Goal: Check status: Check status

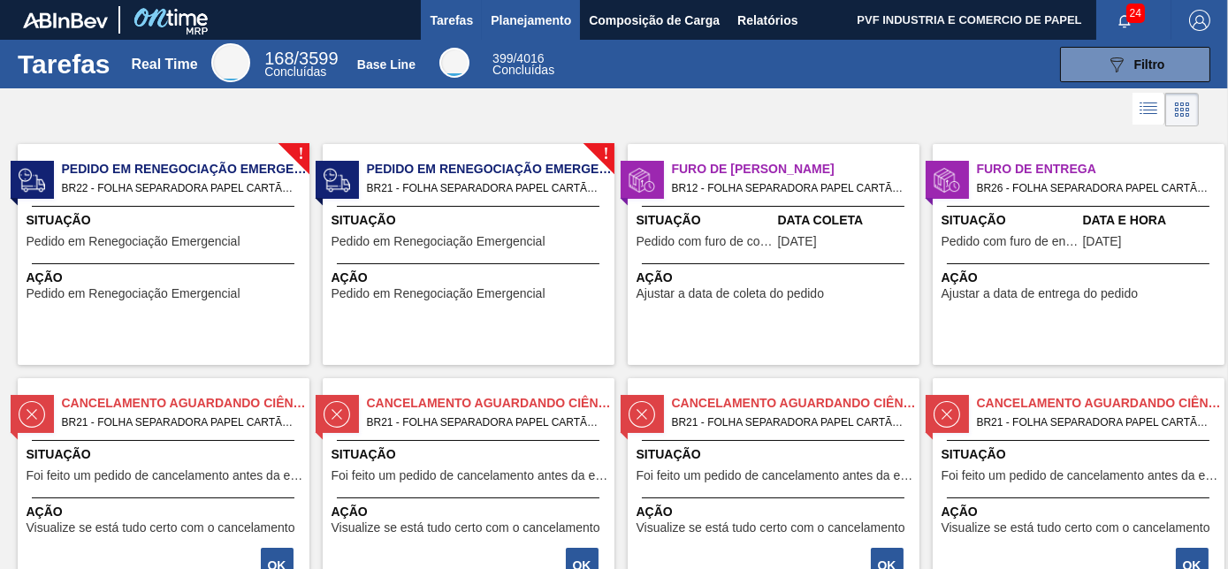
click at [537, 16] on span "Planejamento" at bounding box center [531, 20] width 80 height 21
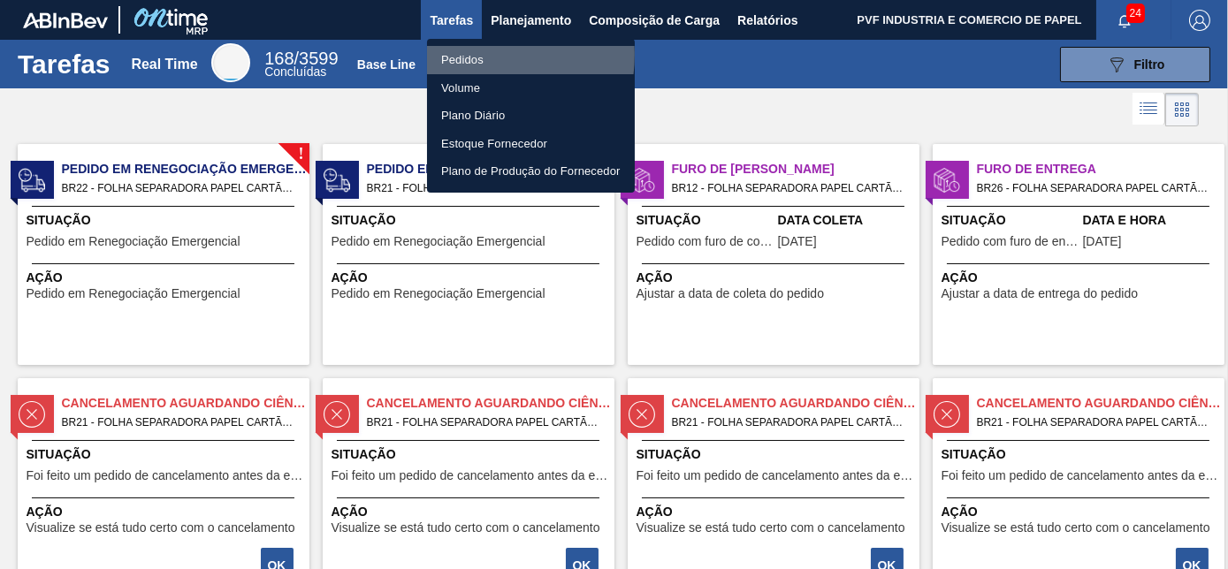
click at [484, 55] on li "Pedidos" at bounding box center [531, 60] width 208 height 28
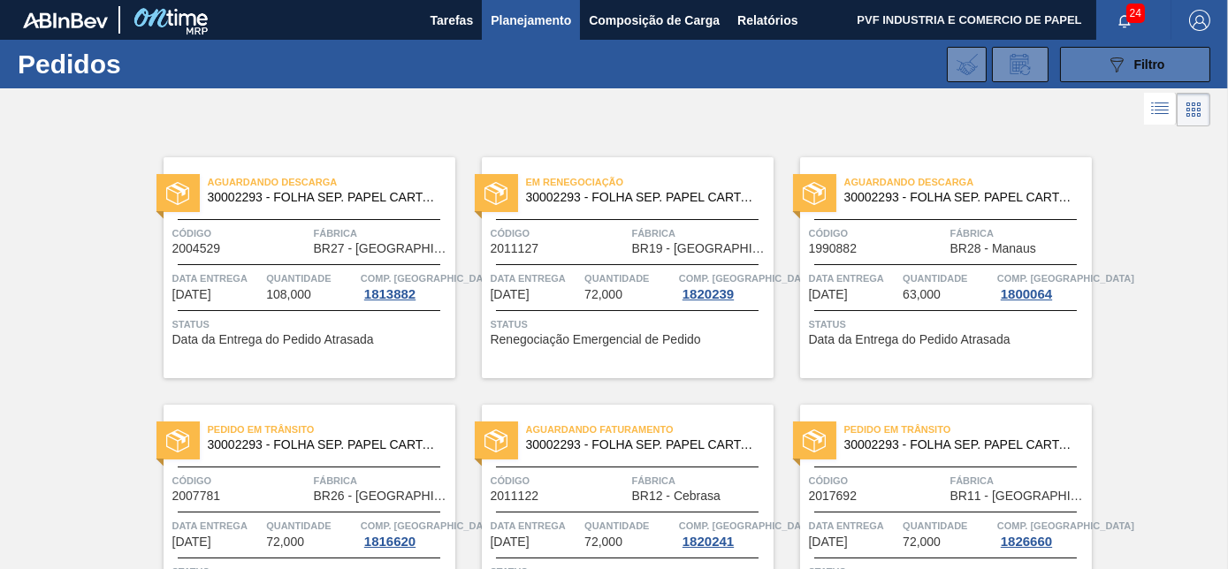
click at [1101, 65] on button "089F7B8B-B2A5-4AFE-B5C0-19BA573D28AC Filtro" at bounding box center [1135, 64] width 150 height 35
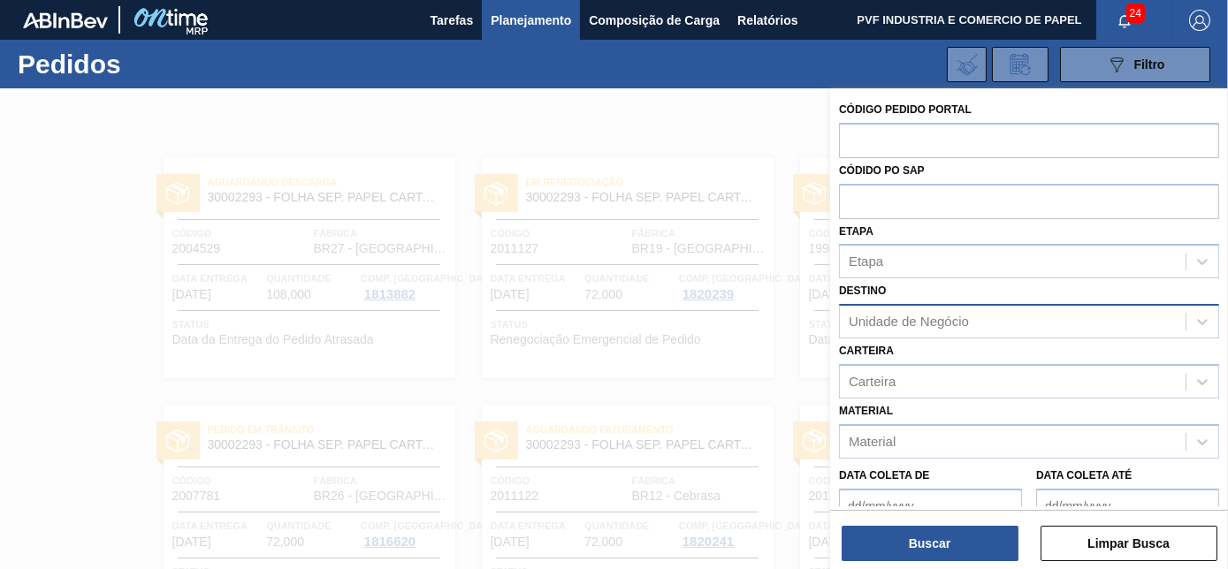
click at [969, 325] on div "Unidade de Negócio" at bounding box center [1013, 322] width 346 height 26
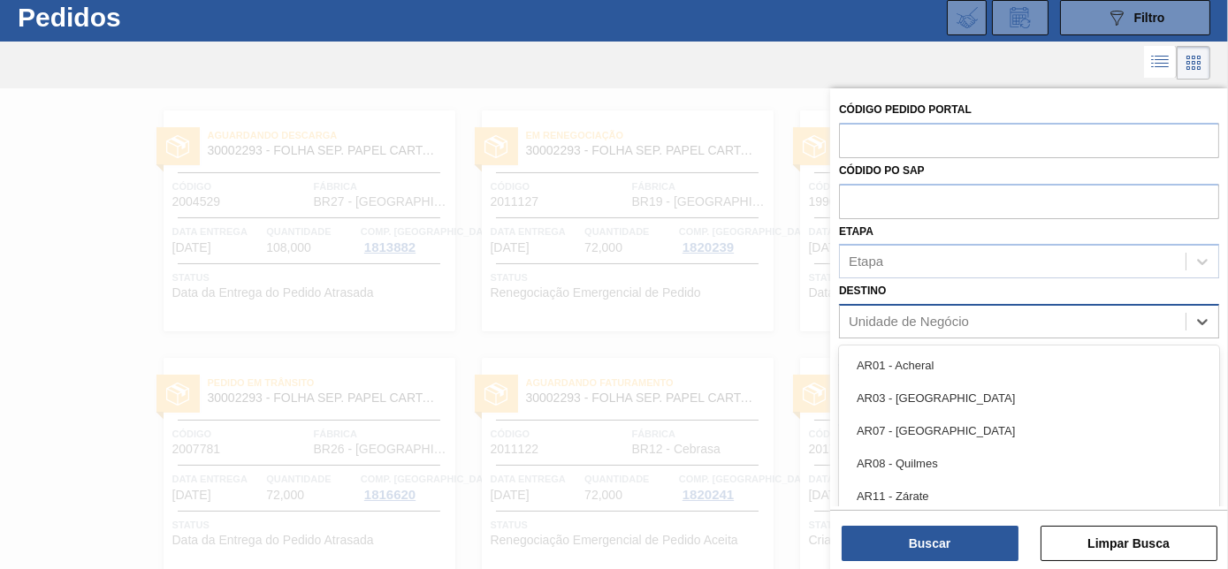
scroll to position [47, 0]
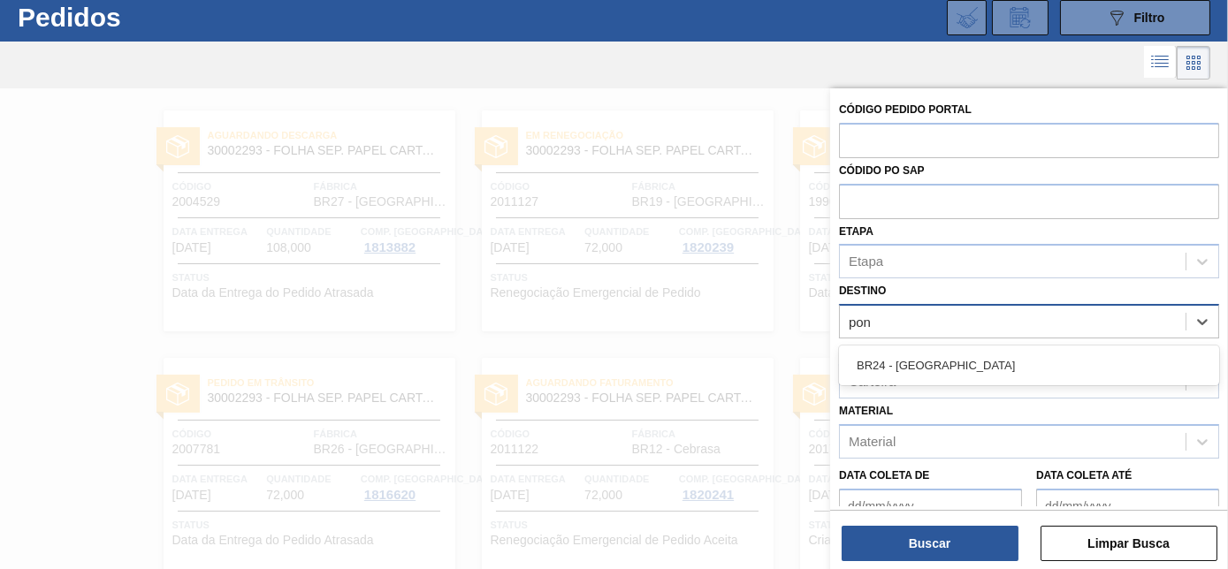
type input "pont"
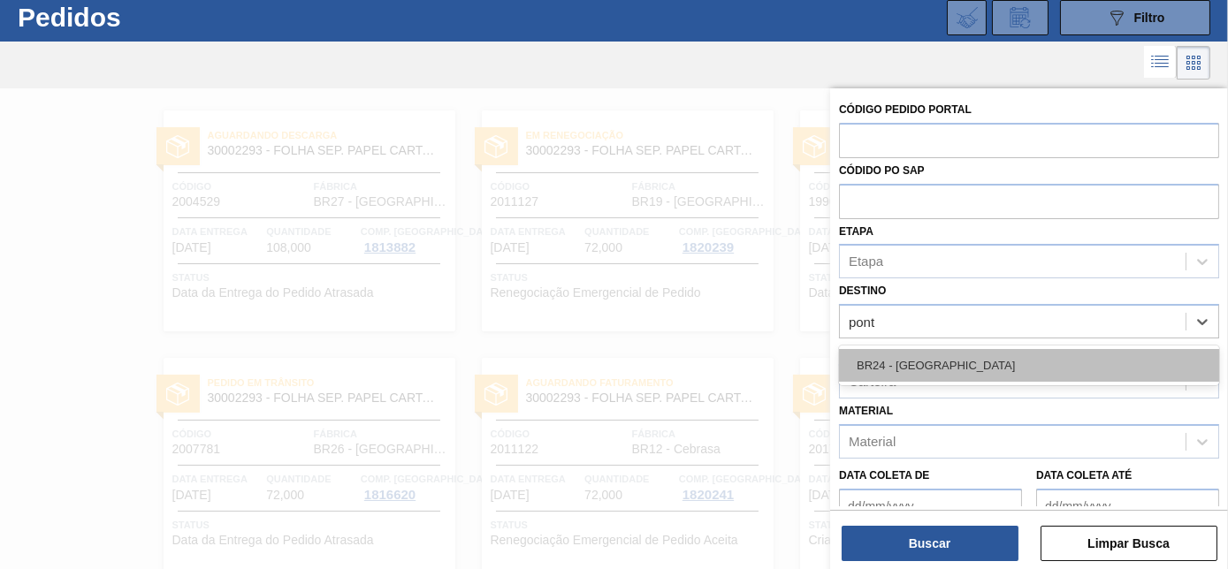
click at [961, 353] on div "BR24 - [GEOGRAPHIC_DATA]" at bounding box center [1029, 365] width 380 height 33
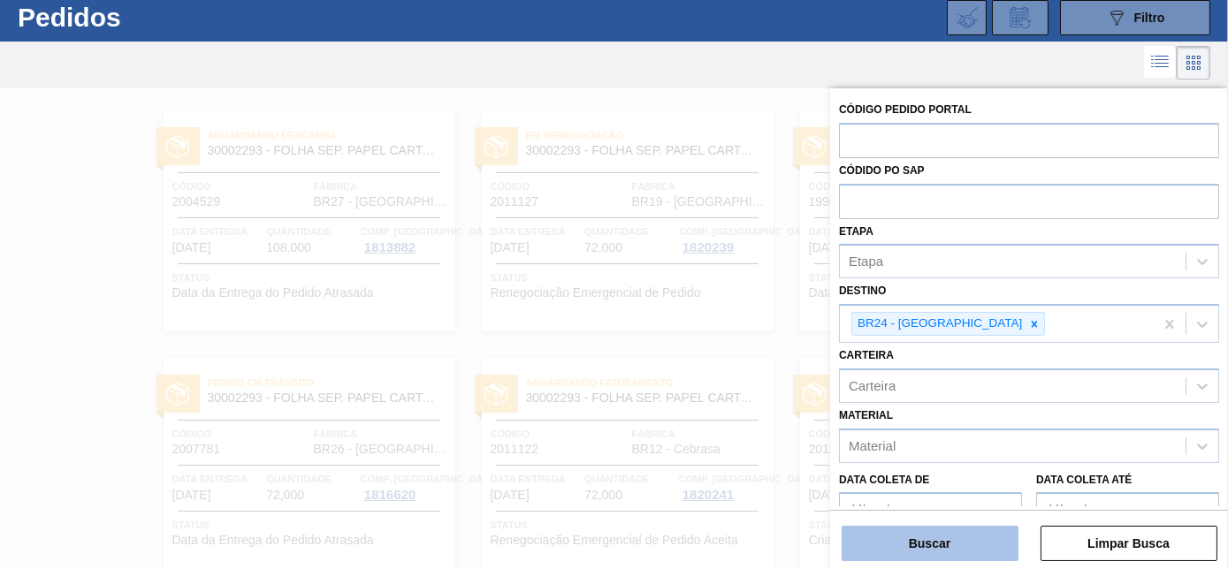
click at [949, 537] on button "Buscar" at bounding box center [930, 543] width 177 height 35
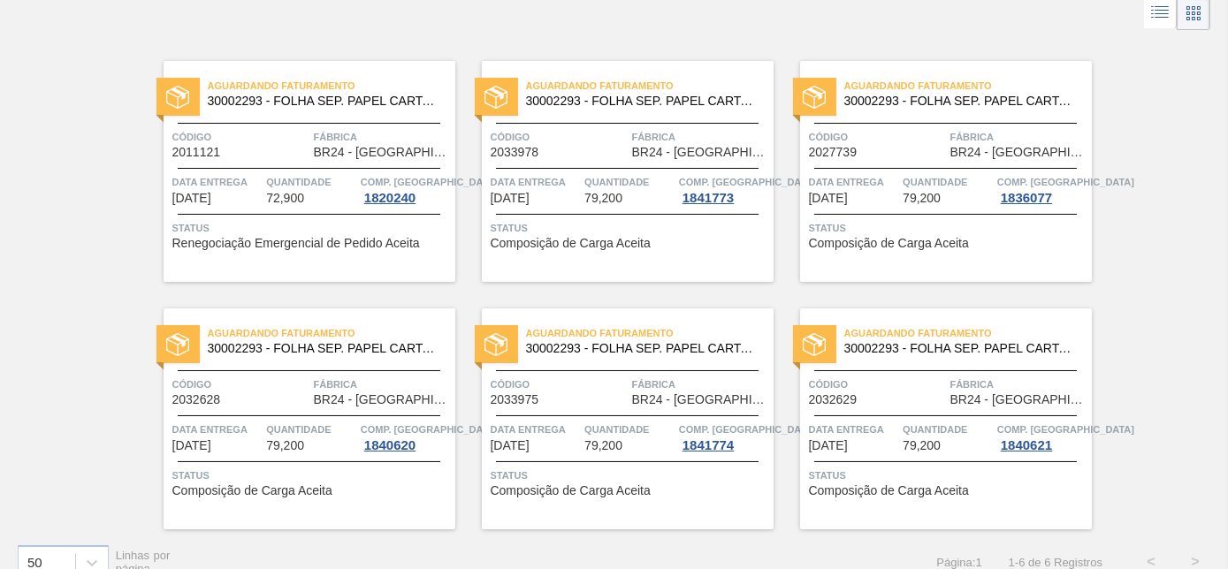
scroll to position [122, 0]
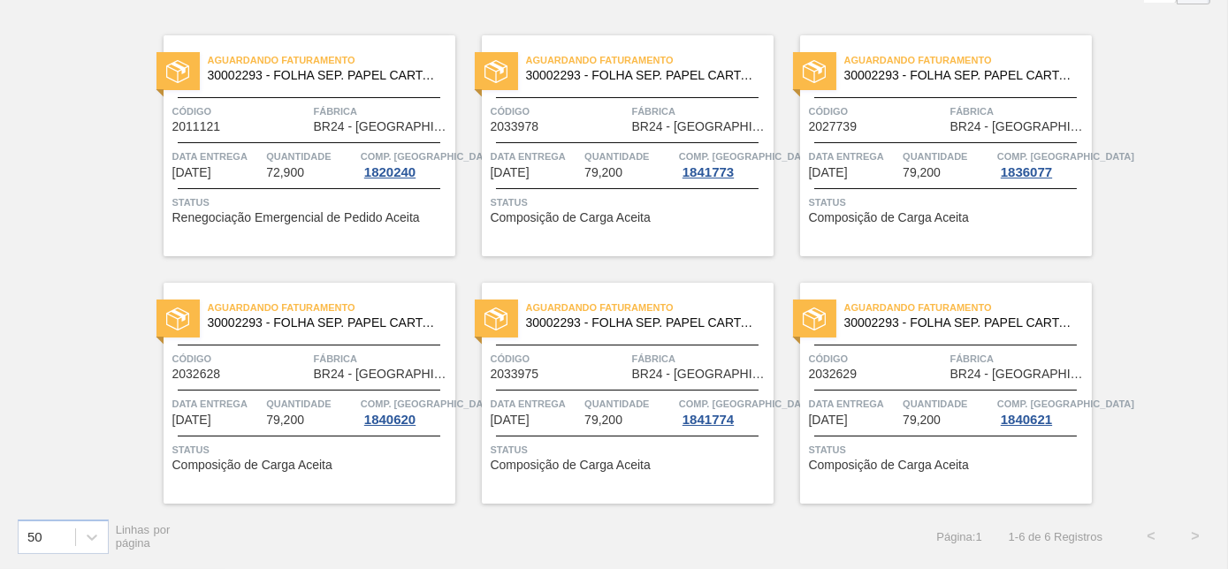
click at [619, 122] on div "Código 2033978" at bounding box center [559, 118] width 137 height 31
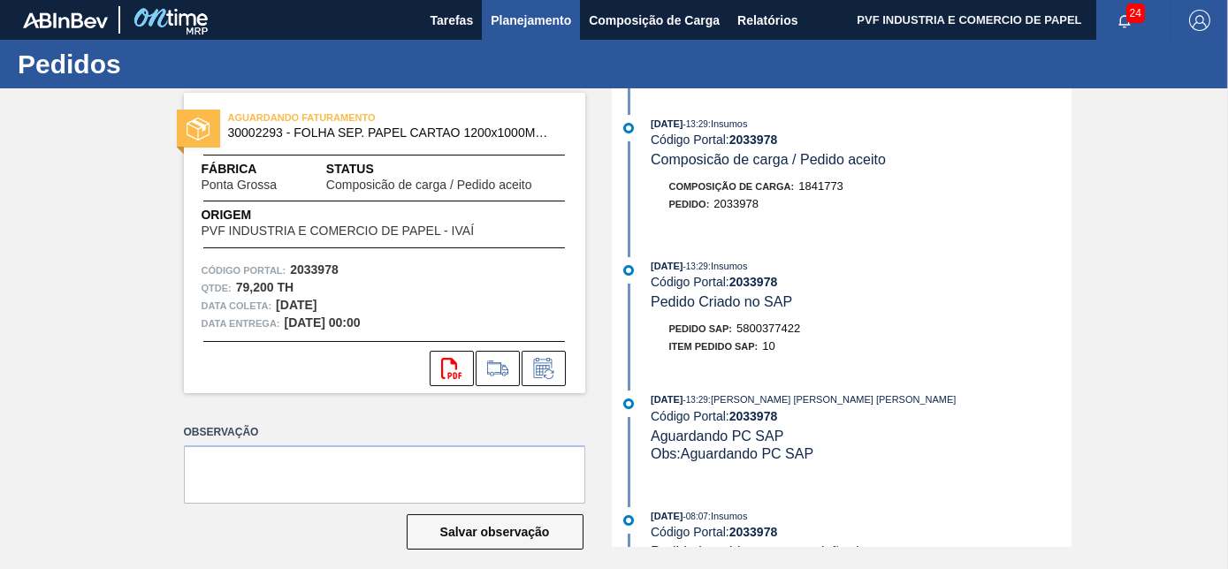
click at [523, 15] on span "Planejamento" at bounding box center [531, 20] width 80 height 21
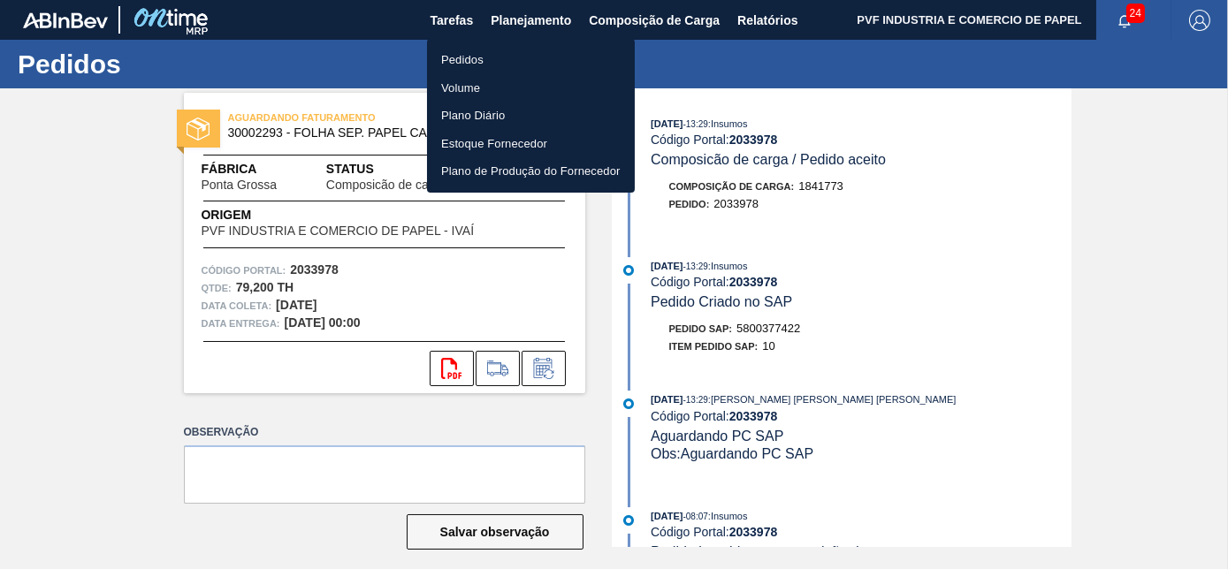
click at [478, 65] on li "Pedidos" at bounding box center [531, 60] width 208 height 28
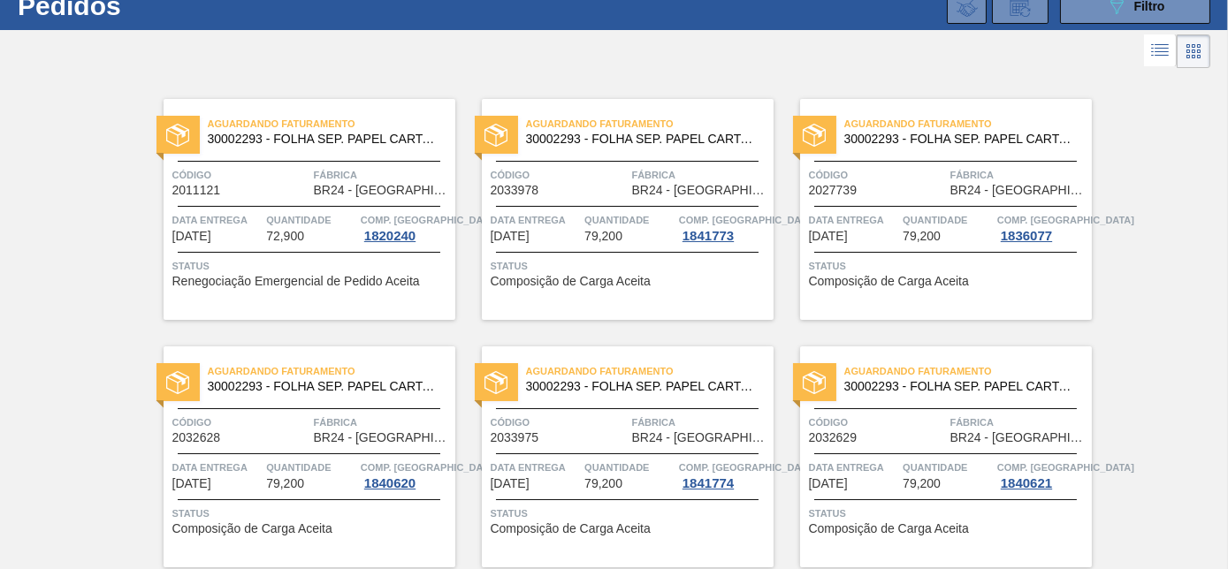
scroll to position [122, 0]
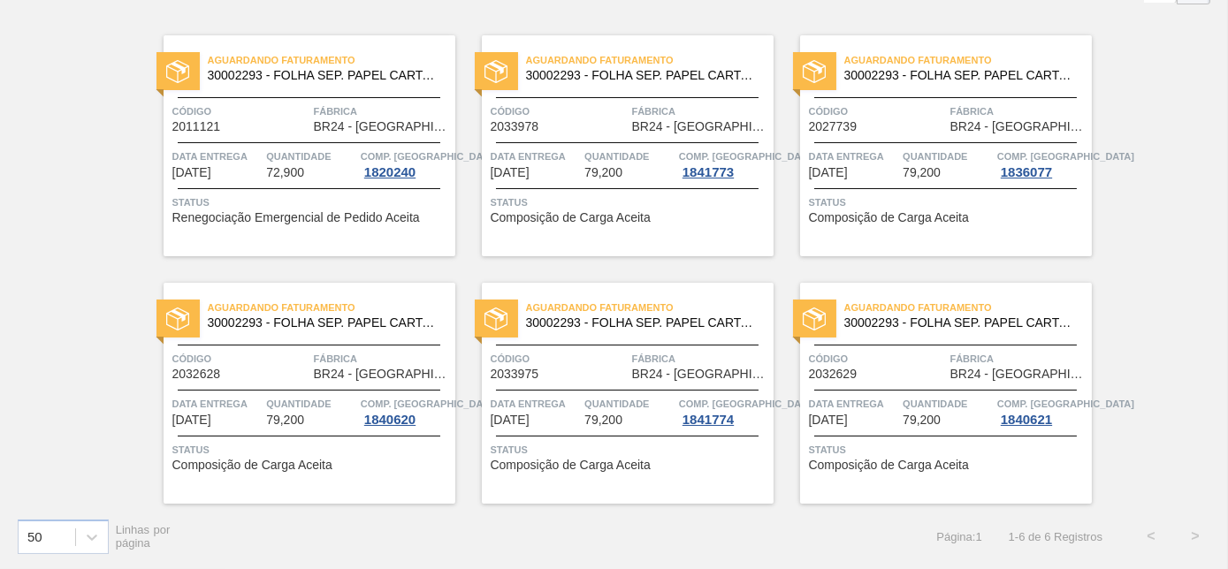
click at [556, 337] on div "Aguardando Faturamento 30002293 - FOLHA SEP. PAPEL CARTAO 1200x1000M 350g Códig…" at bounding box center [628, 393] width 292 height 221
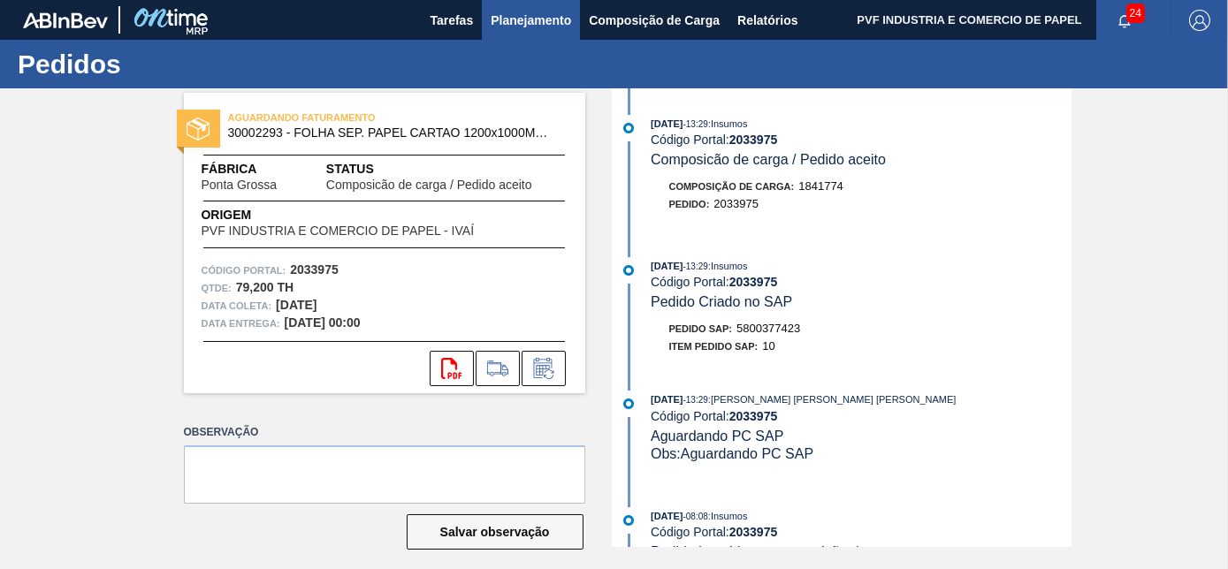
click at [531, 15] on span "Planejamento" at bounding box center [531, 20] width 80 height 21
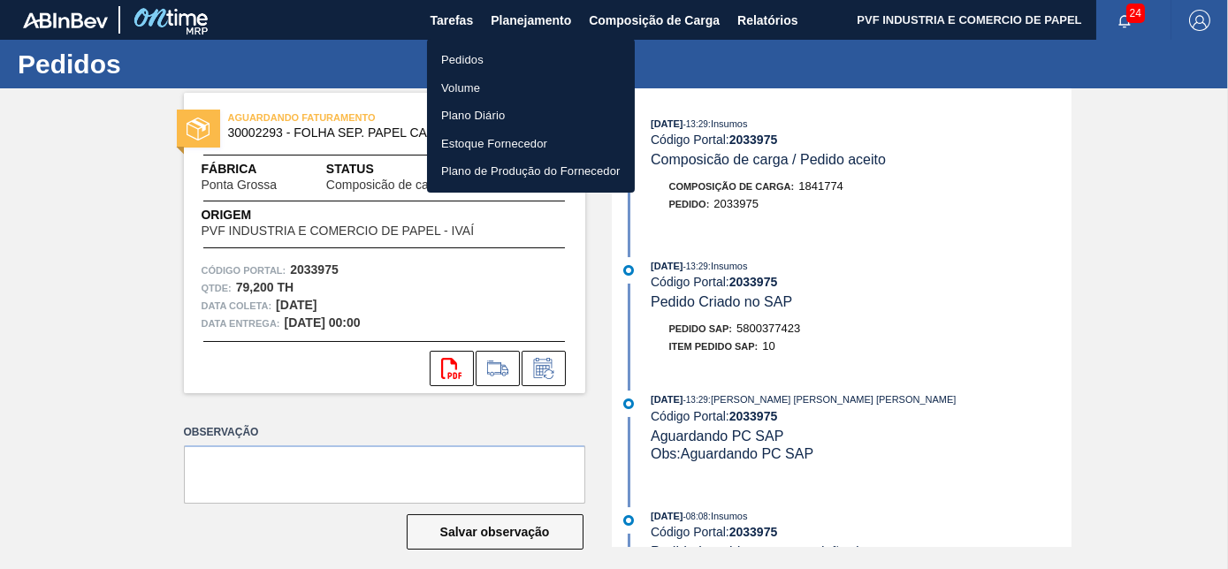
click at [463, 54] on li "Pedidos" at bounding box center [531, 60] width 208 height 28
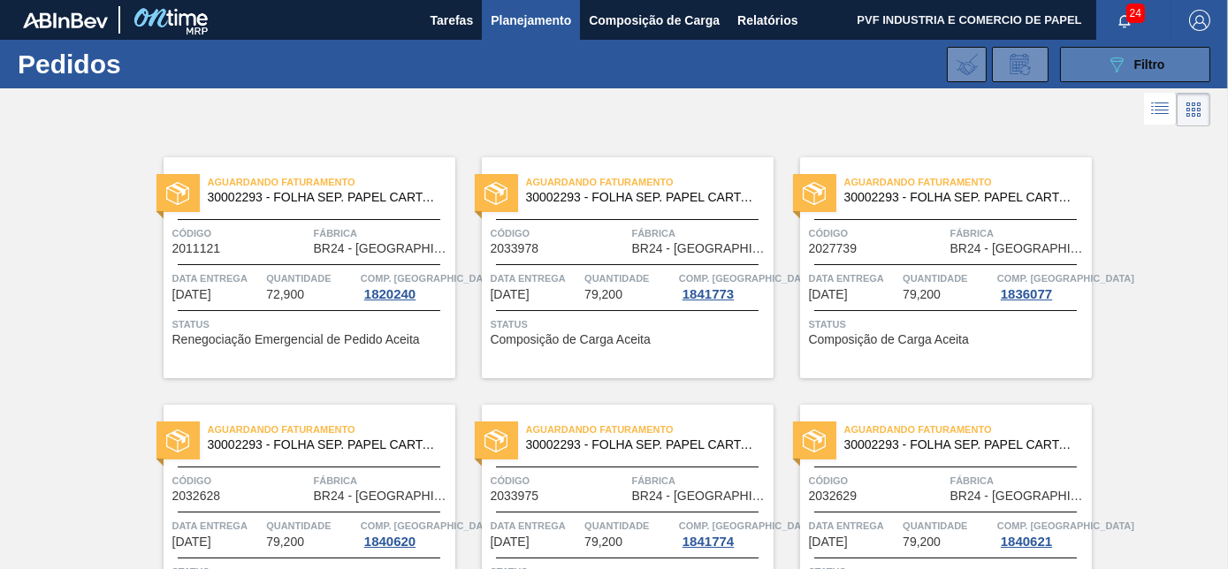
click at [1120, 72] on icon "089F7B8B-B2A5-4AFE-B5C0-19BA573D28AC" at bounding box center [1116, 64] width 21 height 21
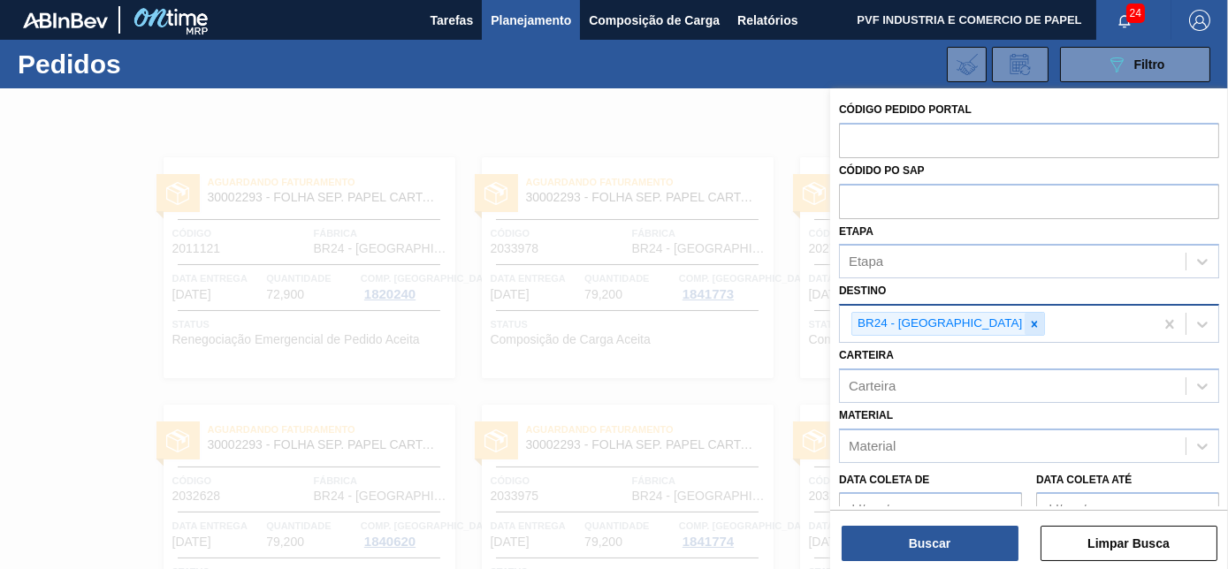
click at [1032, 321] on icon at bounding box center [1035, 324] width 6 height 6
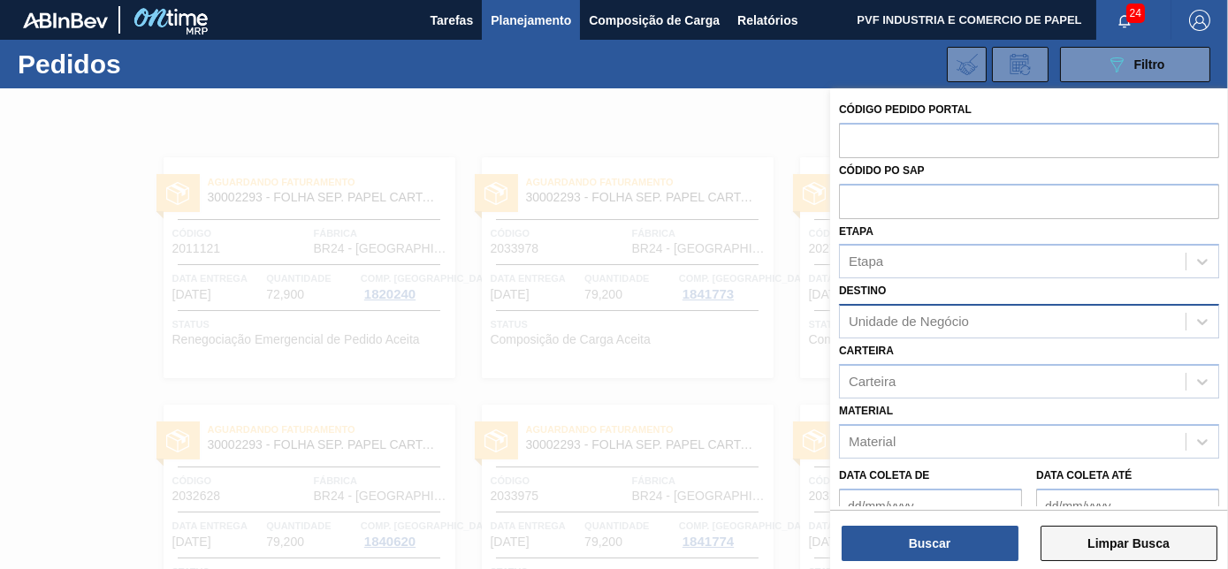
click at [1093, 538] on button "Limpar Busca" at bounding box center [1129, 543] width 177 height 35
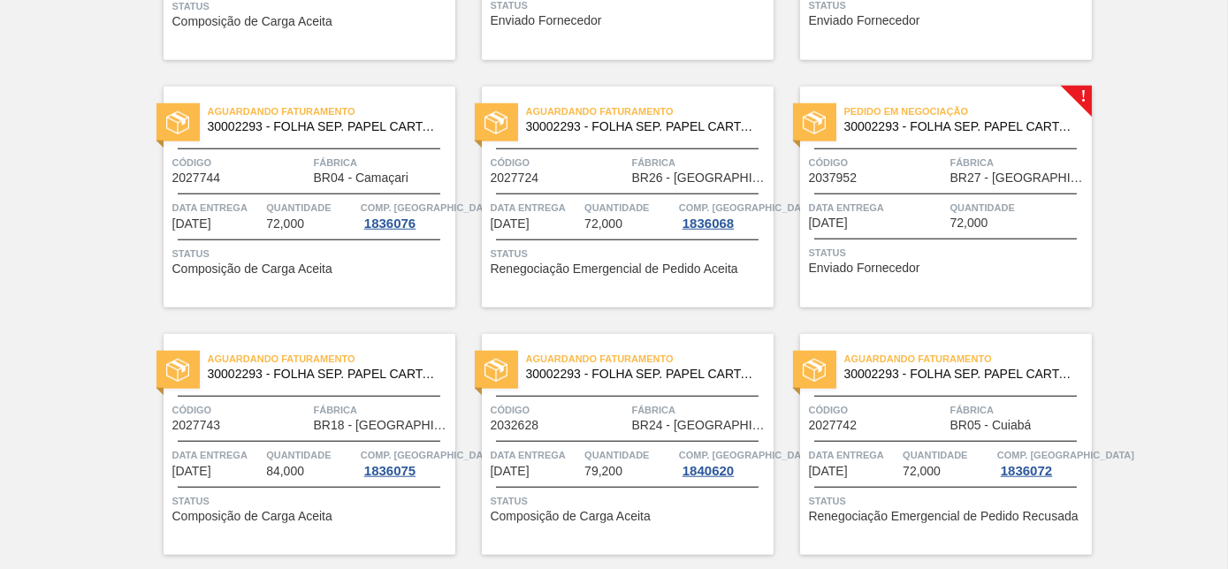
scroll to position [3835, 0]
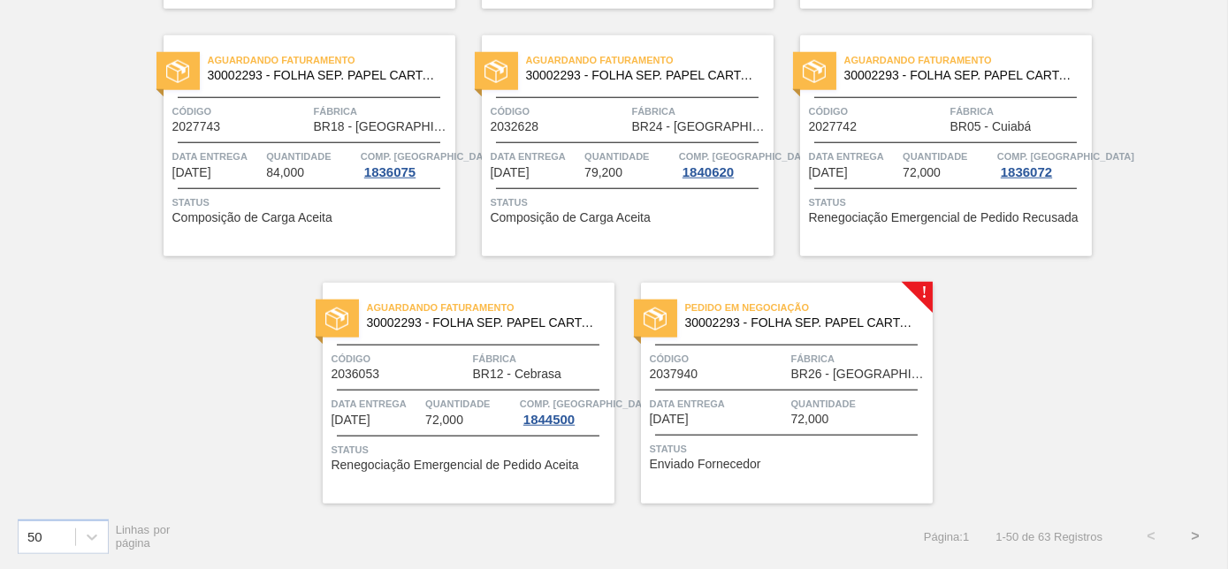
click at [1189, 531] on button ">" at bounding box center [1195, 537] width 44 height 44
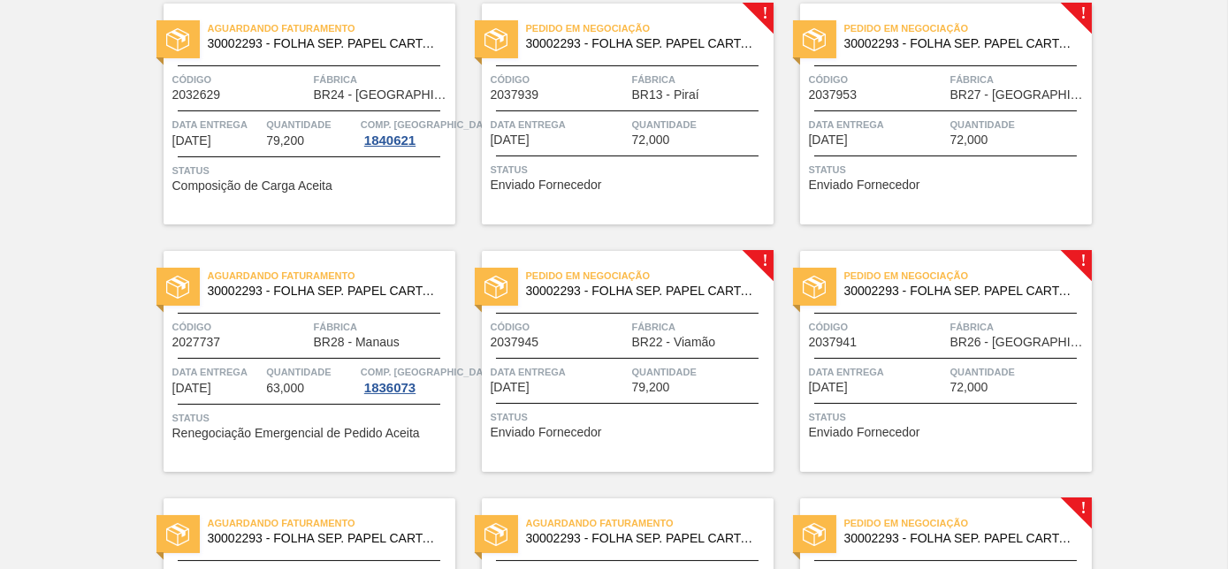
scroll to position [865, 0]
